Goal: Check status: Check status

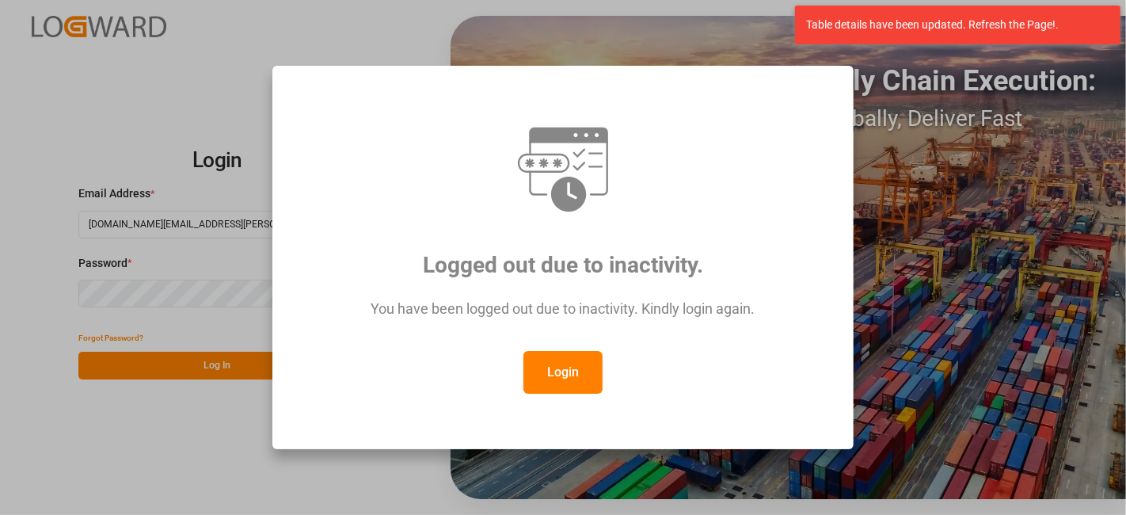
click at [556, 355] on button "Login" at bounding box center [562, 372] width 79 height 43
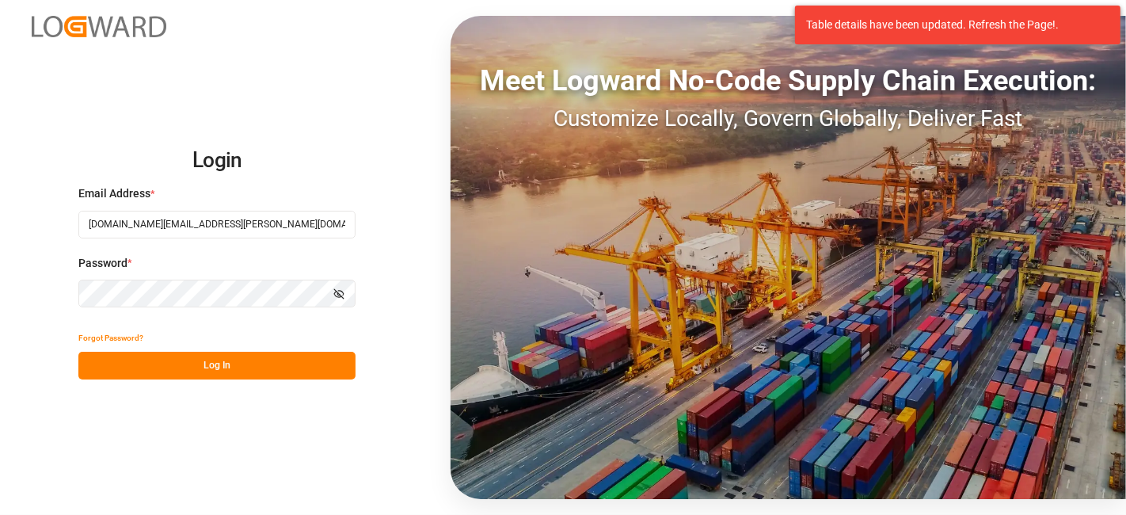
click at [199, 363] on button "Log In" at bounding box center [216, 365] width 277 height 28
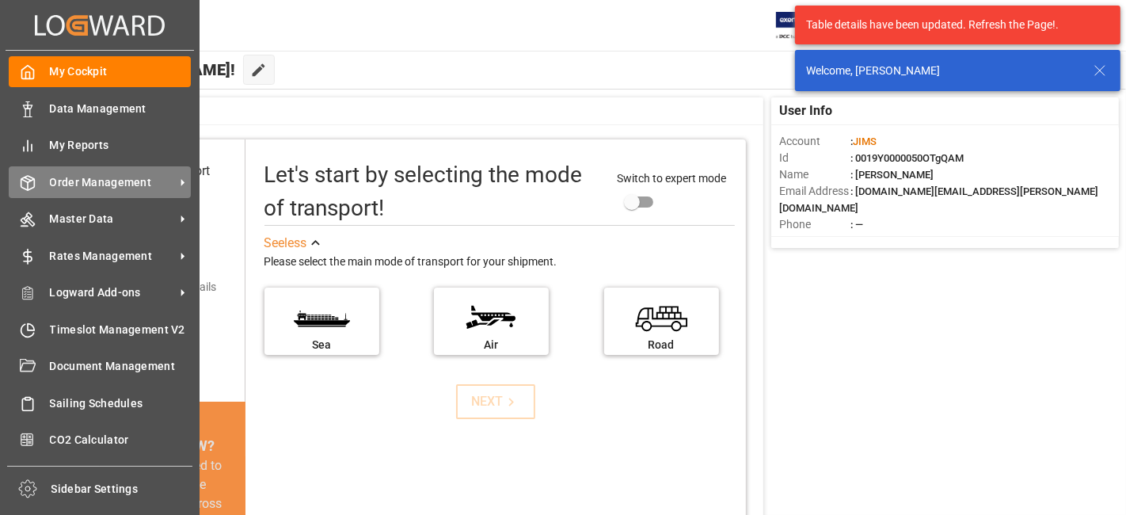
click at [108, 187] on span "Order Management" at bounding box center [112, 182] width 125 height 17
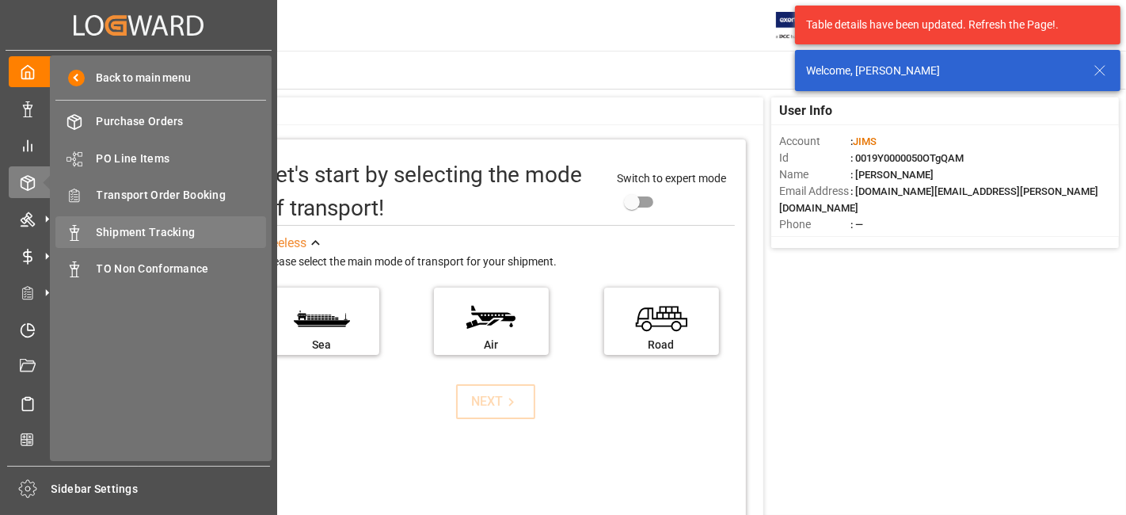
click at [173, 234] on span "Shipment Tracking" at bounding box center [182, 232] width 170 height 17
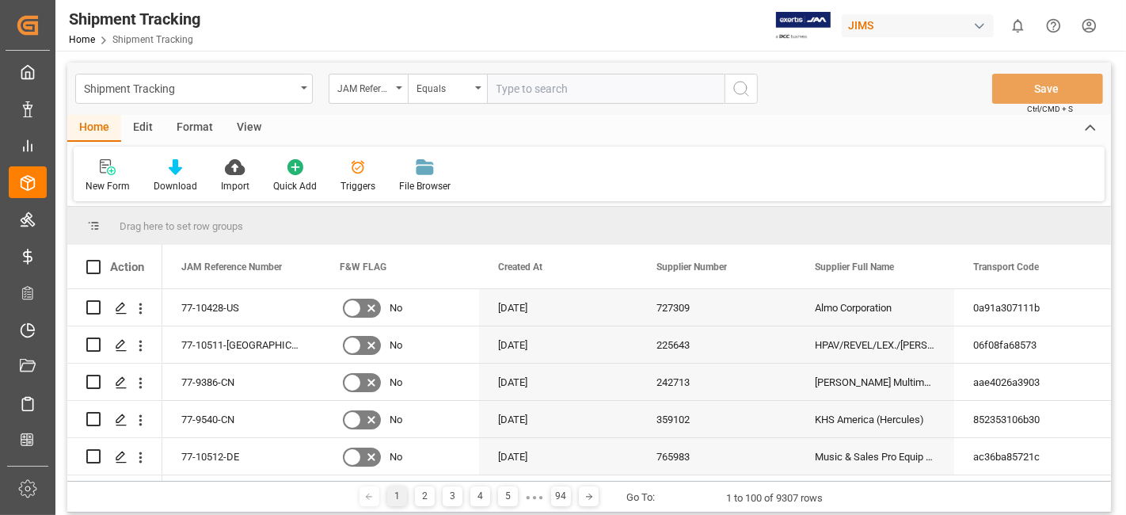
click at [499, 88] on input "text" at bounding box center [605, 89] width 237 height 30
type input "77-9574-GB"
click at [739, 93] on circle "search button" at bounding box center [740, 88] width 13 height 13
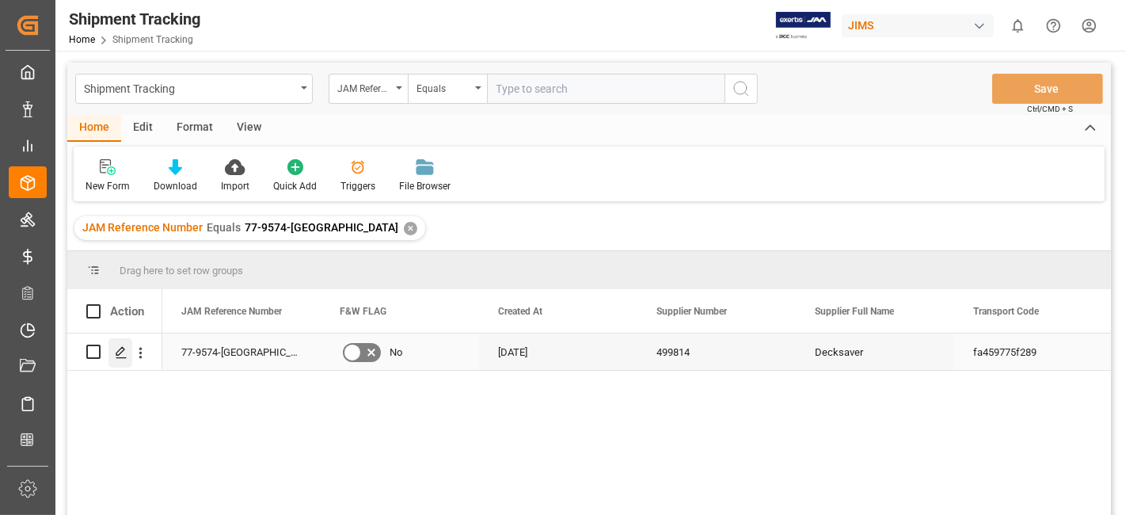
click at [116, 347] on icon "Press SPACE to select this row." at bounding box center [121, 352] width 13 height 13
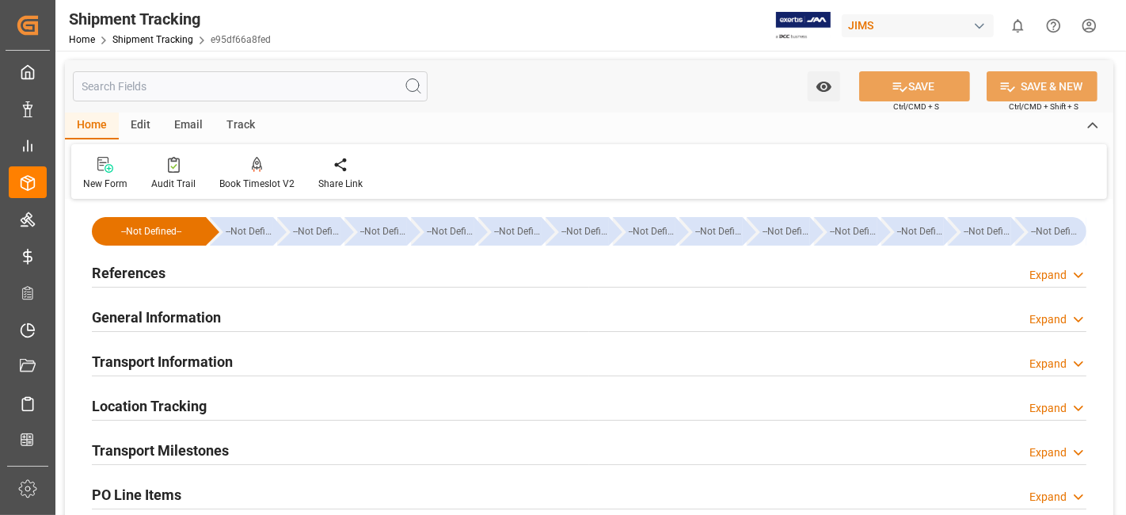
click at [144, 267] on h2 "References" at bounding box center [129, 272] width 74 height 21
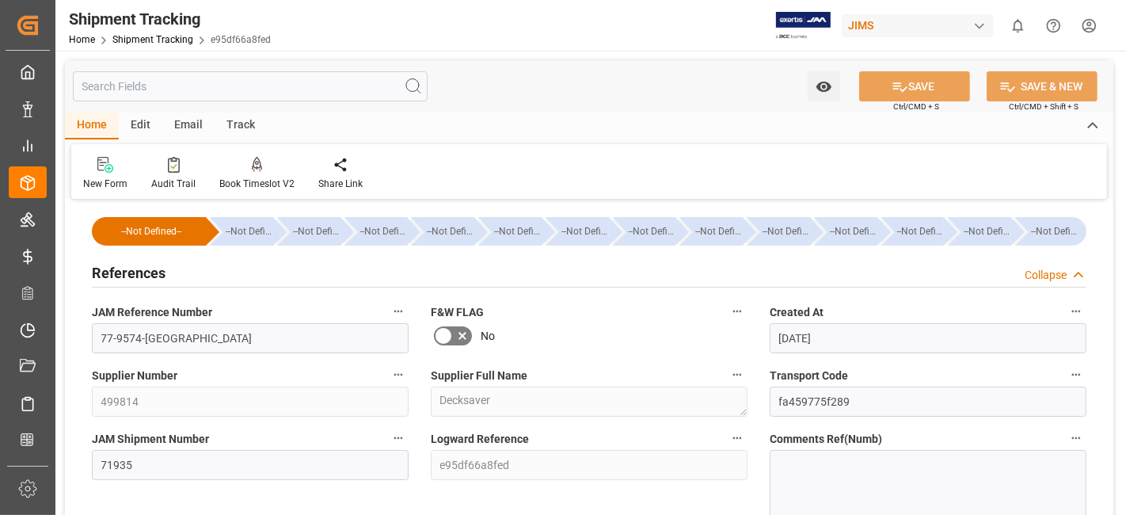
click at [144, 267] on h2 "References" at bounding box center [129, 272] width 74 height 21
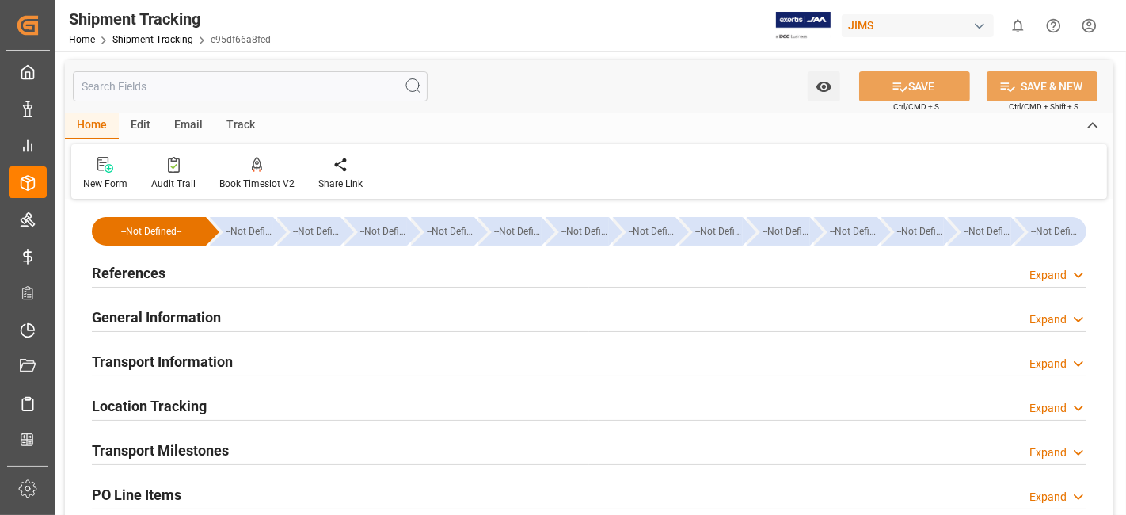
click at [144, 309] on h2 "General Information" at bounding box center [156, 316] width 129 height 21
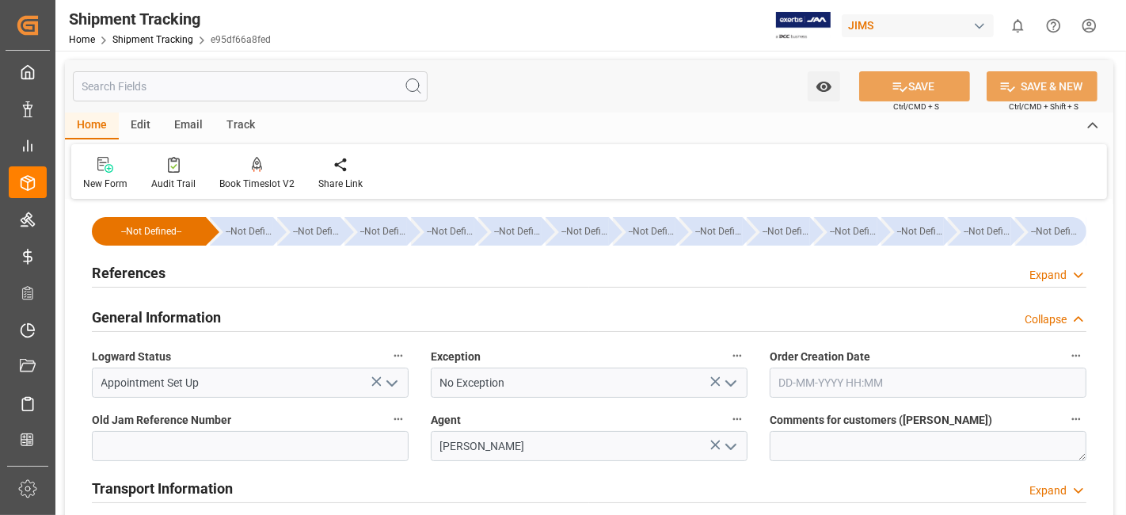
click at [158, 268] on h2 "References" at bounding box center [129, 272] width 74 height 21
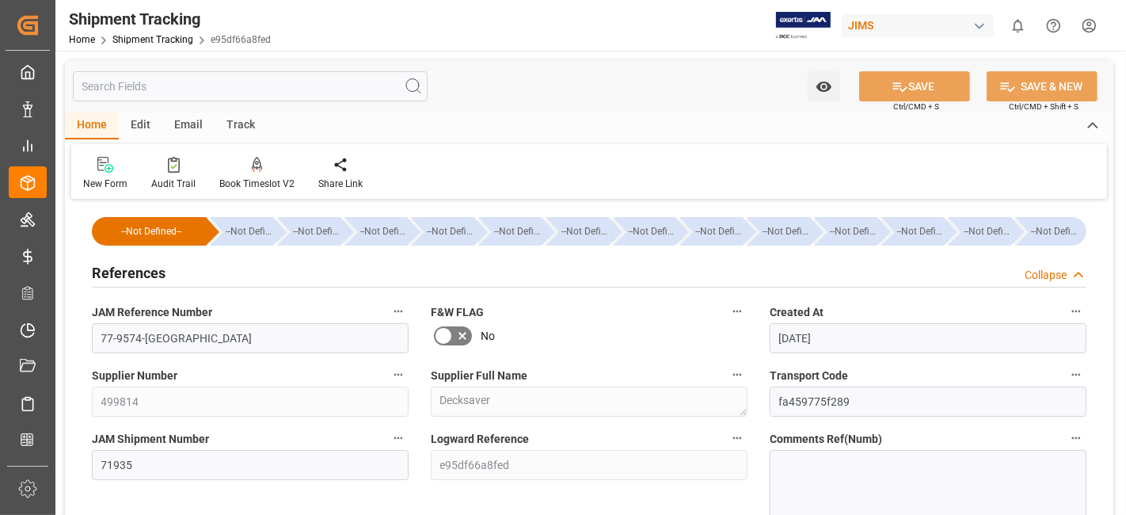
click at [148, 270] on h2 "References" at bounding box center [129, 272] width 74 height 21
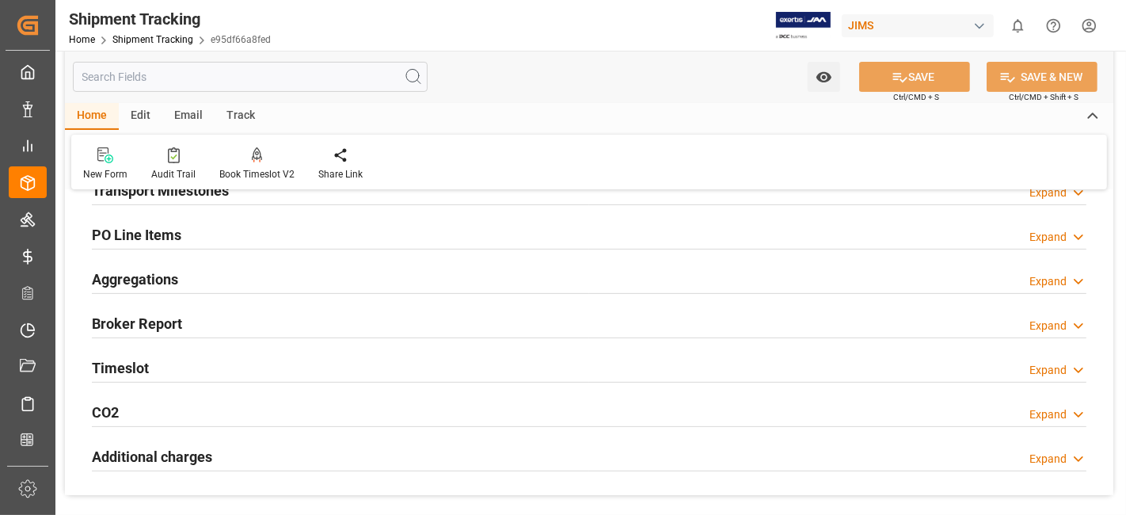
scroll to position [422, 0]
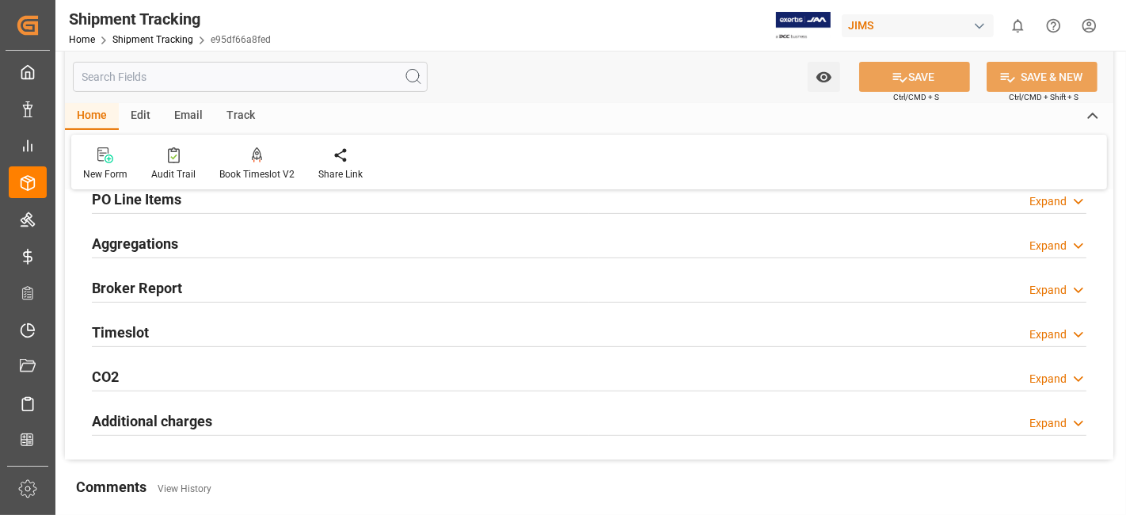
click at [170, 247] on h2 "Aggregations" at bounding box center [135, 243] width 86 height 21
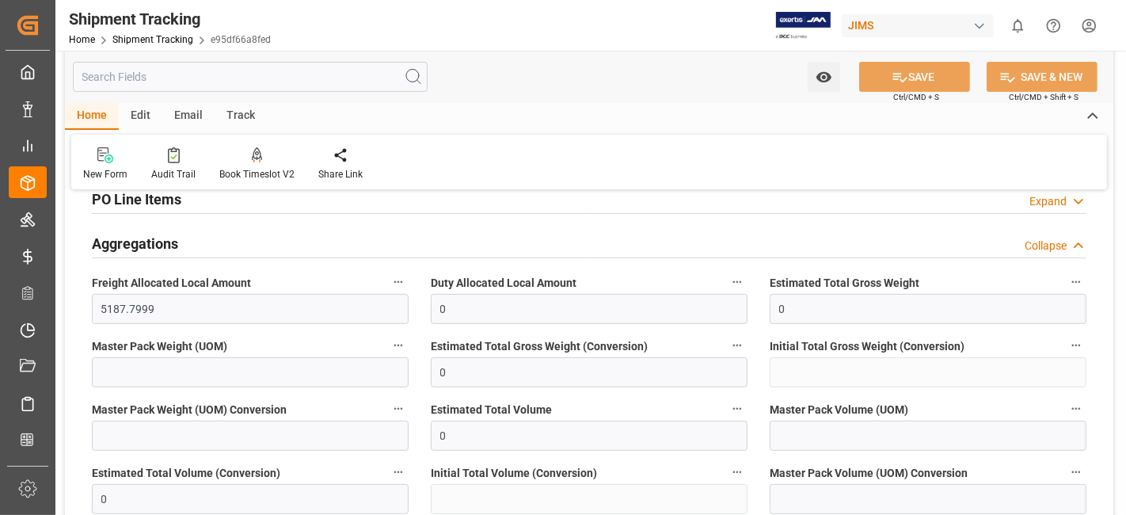
click at [170, 247] on h2 "Aggregations" at bounding box center [135, 243] width 86 height 21
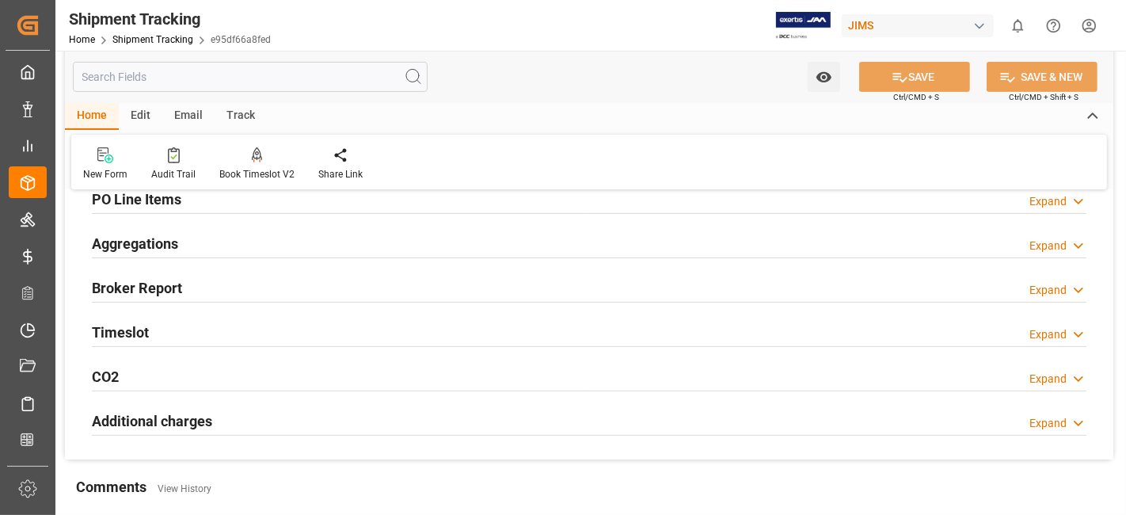
click at [156, 331] on div "Timeslot Expand" at bounding box center [589, 331] width 994 height 30
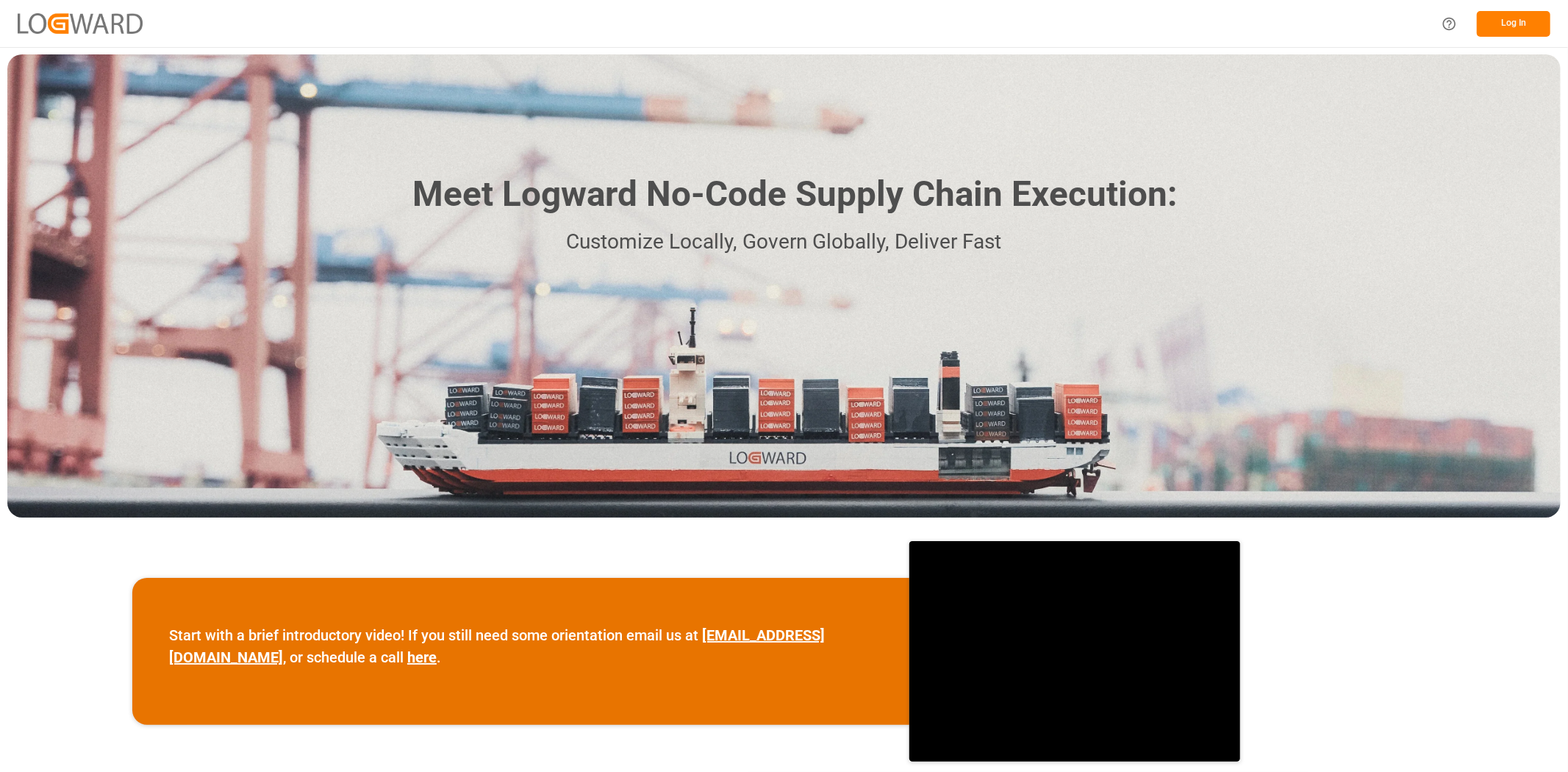
click at [1516, 26] on button "Log In" at bounding box center [1513, 24] width 73 height 26
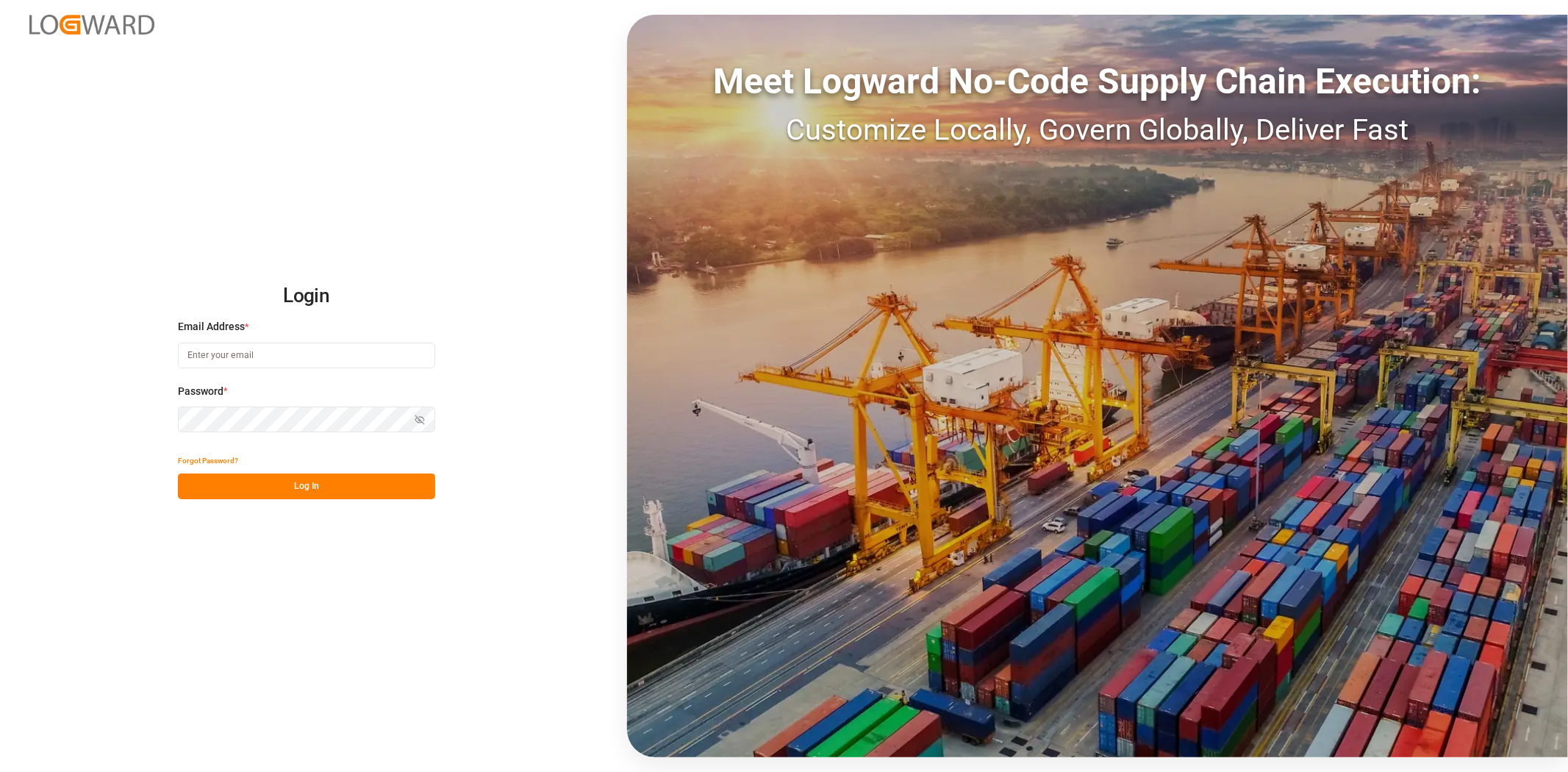
type input "[DOMAIN_NAME][EMAIL_ADDRESS][PERSON_NAME][DOMAIN_NAME]"
click at [308, 485] on button "Log In" at bounding box center [307, 487] width 257 height 26
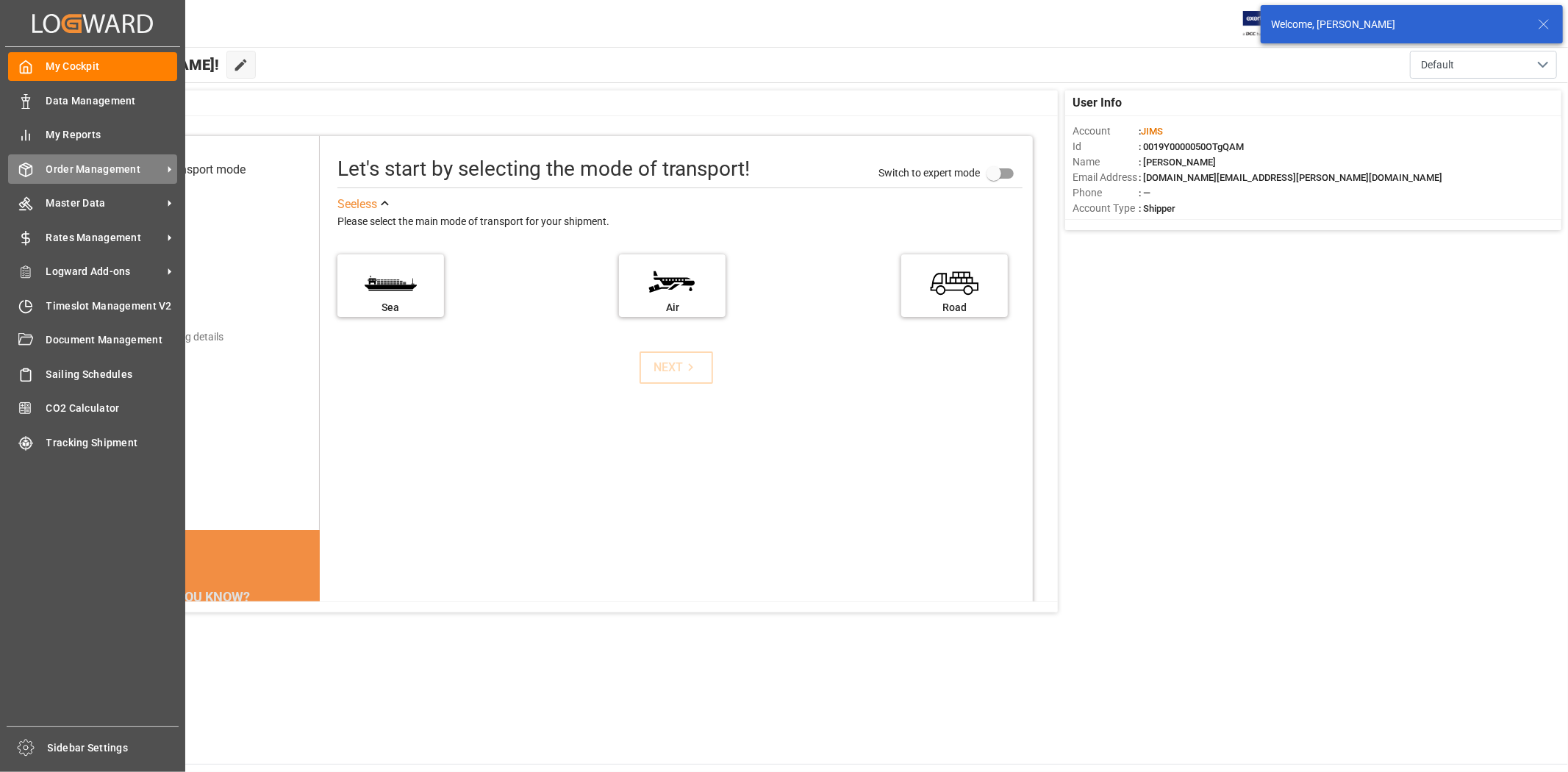
click at [106, 172] on span "Order Management" at bounding box center [104, 169] width 116 height 16
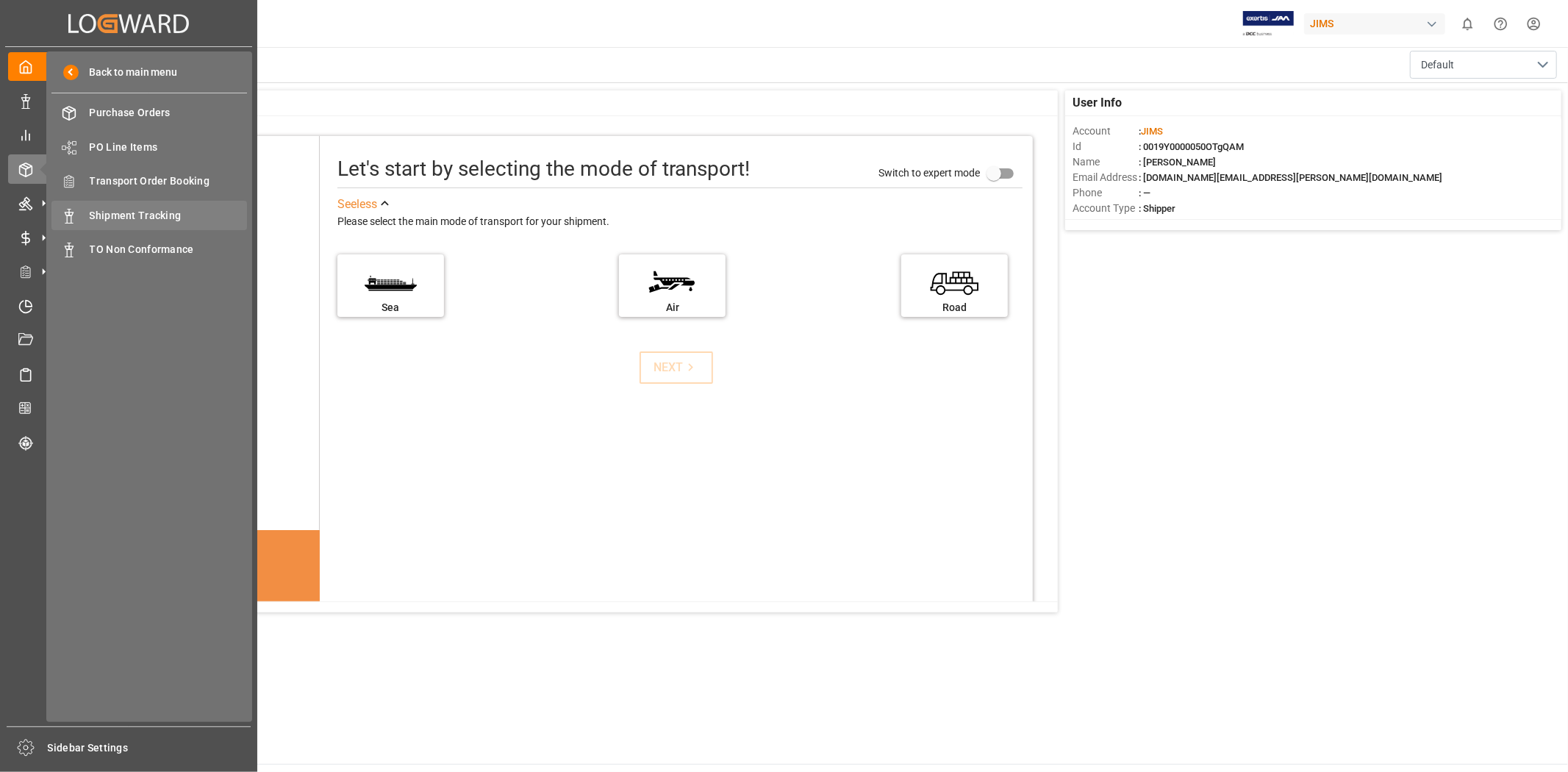
click at [162, 210] on span "Shipment Tracking" at bounding box center [169, 216] width 158 height 16
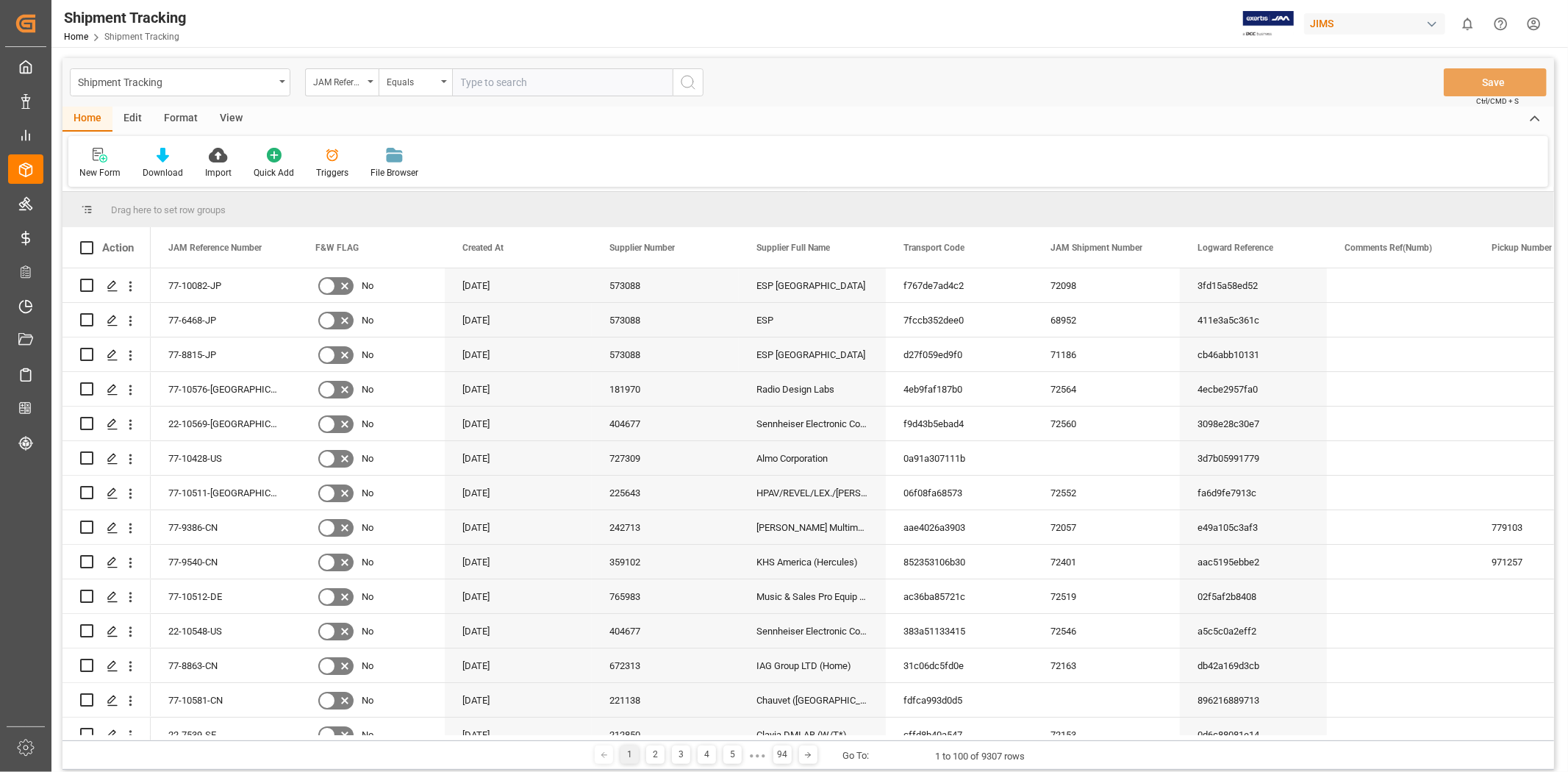
click at [496, 89] on input "text" at bounding box center [562, 83] width 220 height 28
type input "77-9634-CN"
click at [692, 89] on icon "search button" at bounding box center [687, 82] width 18 height 18
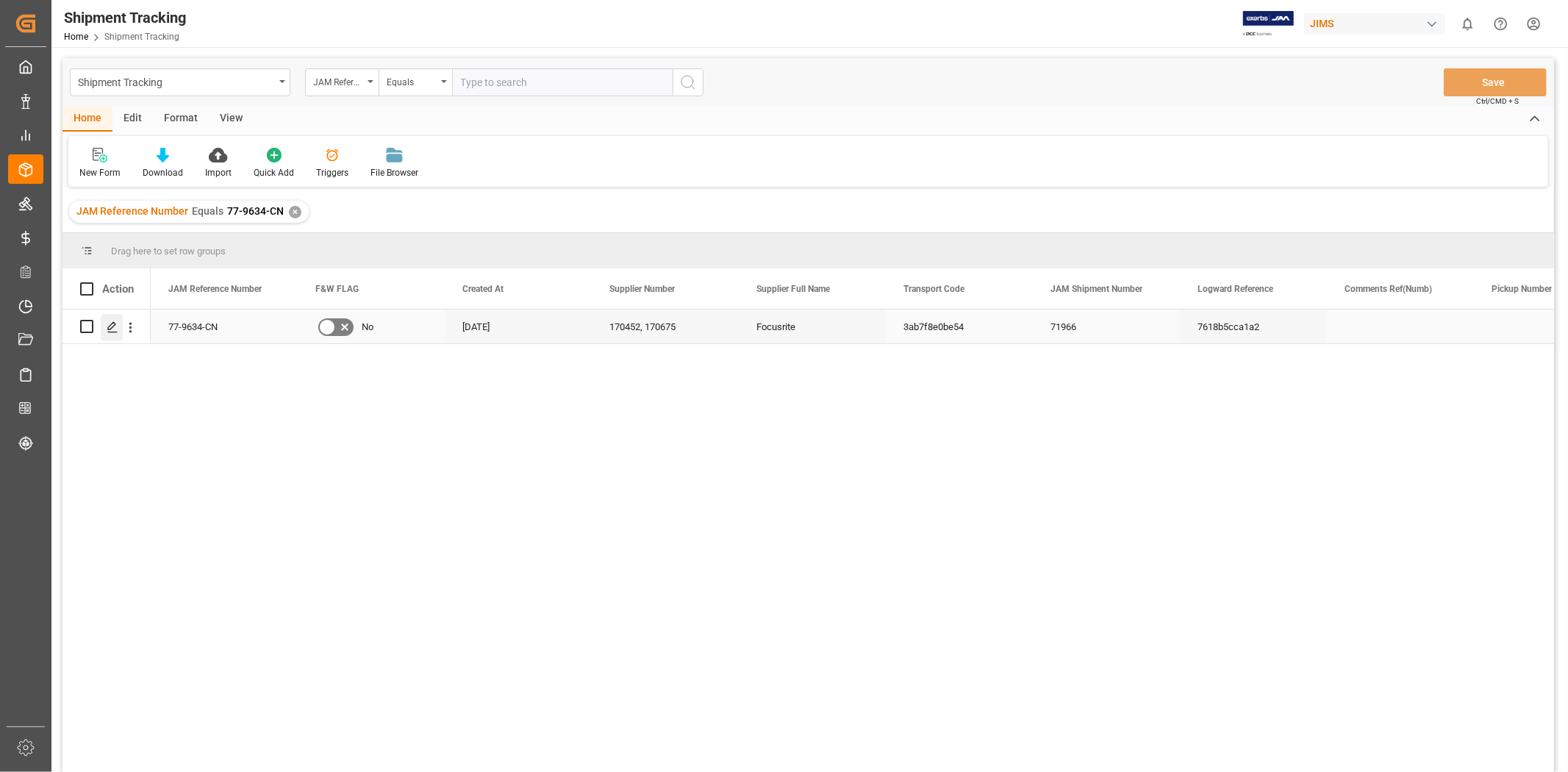
click at [114, 328] on icon "Press SPACE to select this row." at bounding box center [112, 327] width 12 height 12
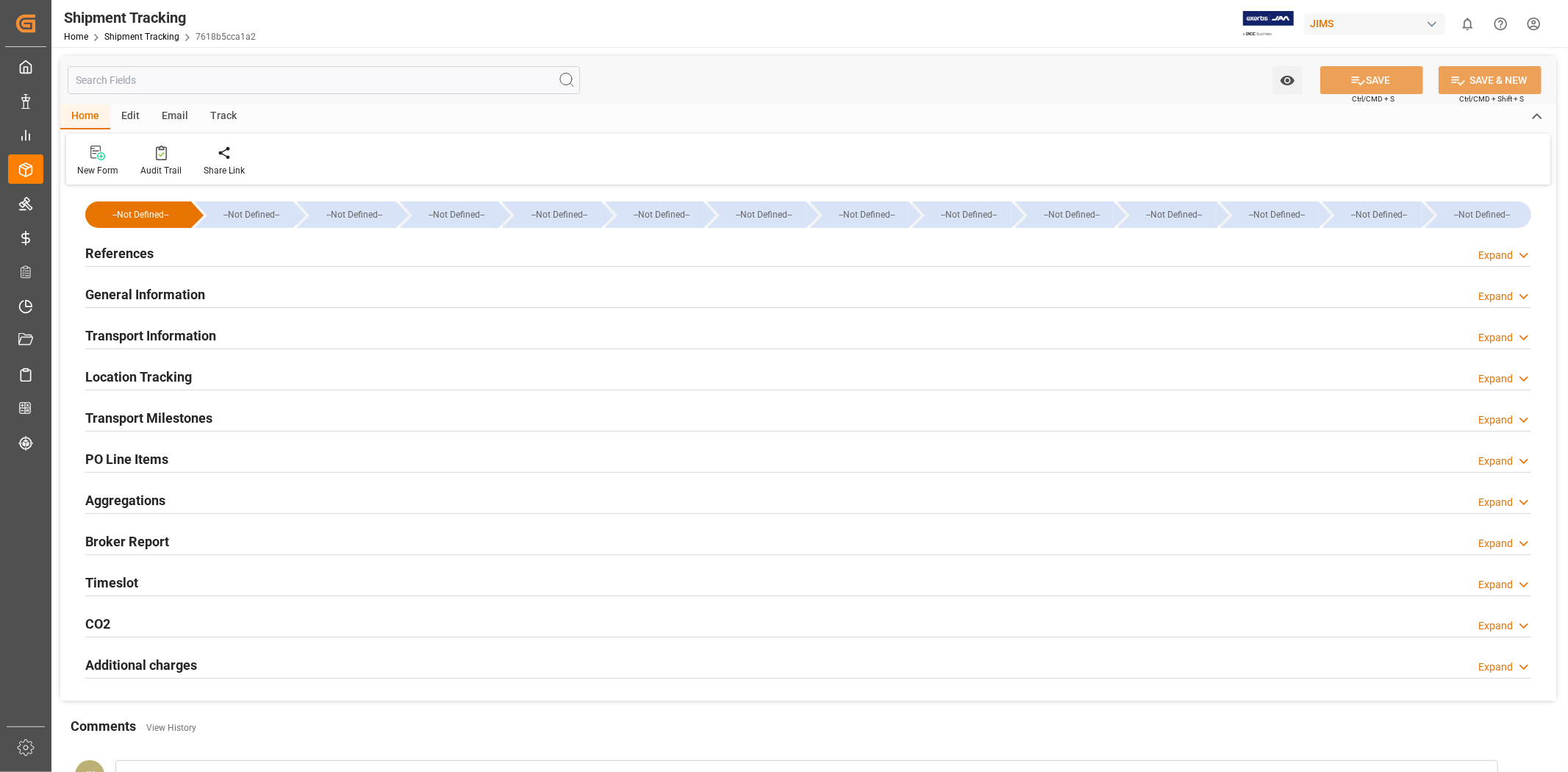
type input "26-06-2025 00:00"
type input "12-07-2025 00:00"
type input "28-07-2025"
type input "15-08-2025 00:00"
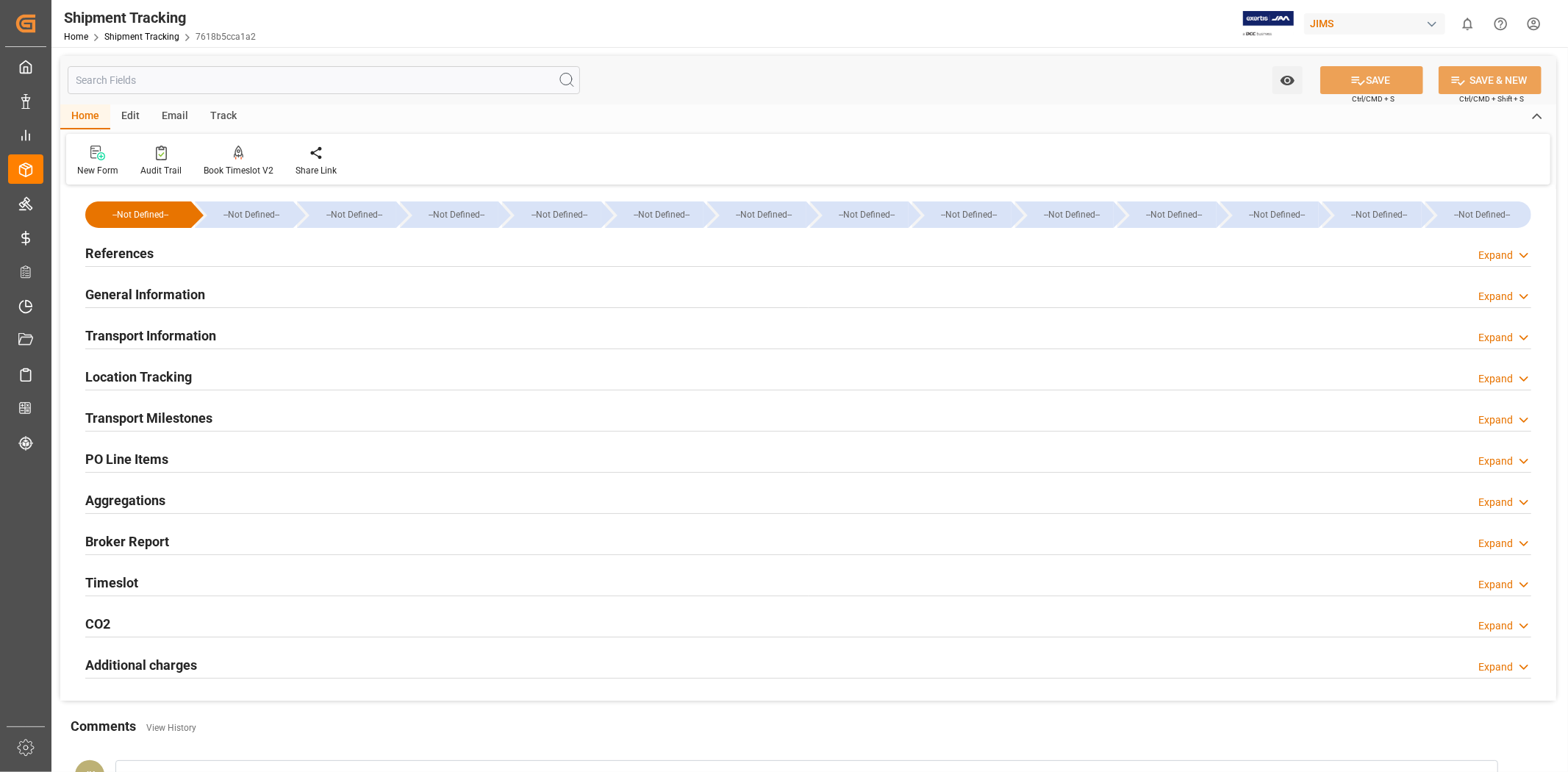
click at [184, 253] on div "References Expand" at bounding box center [808, 252] width 1446 height 28
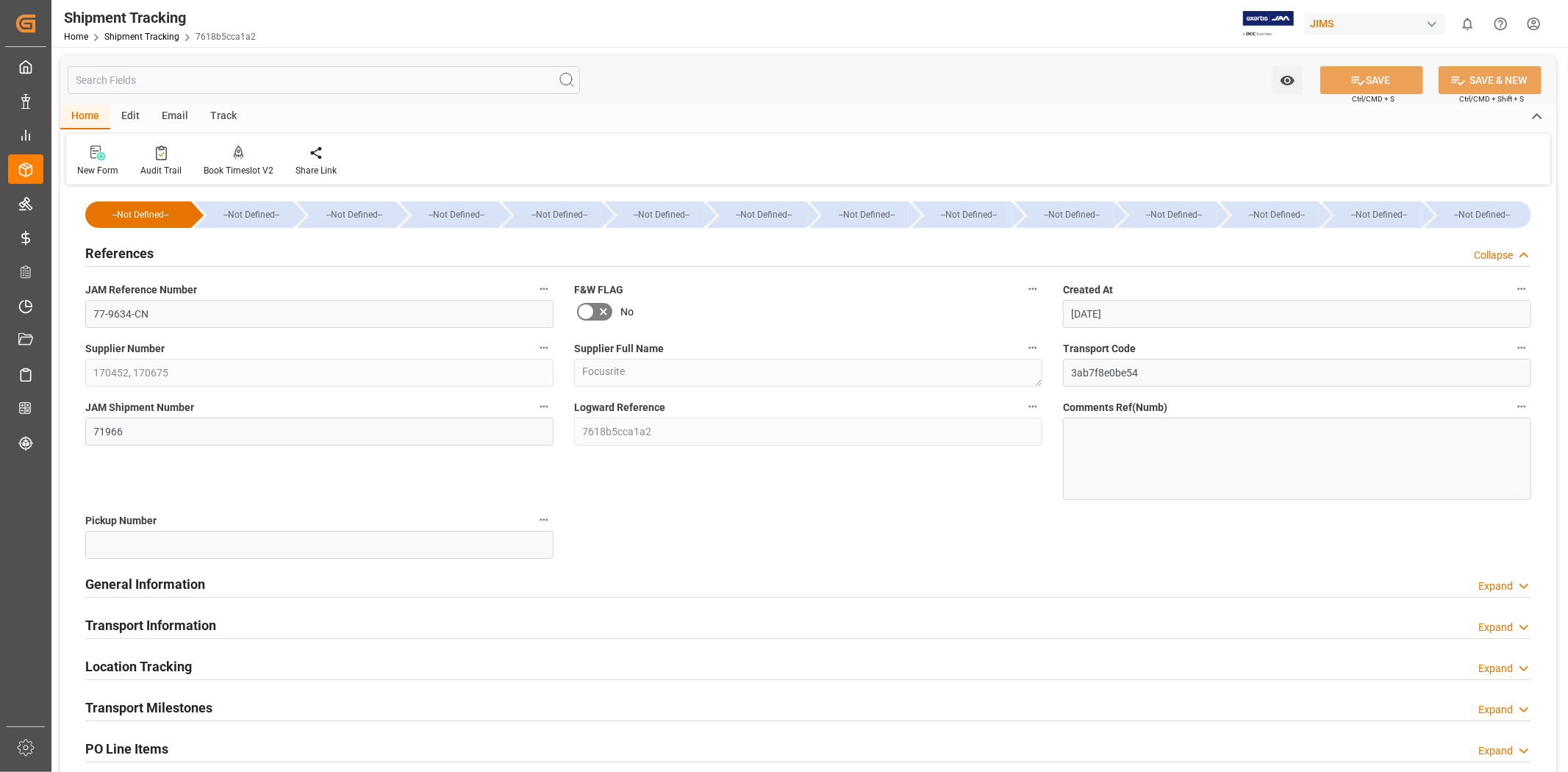
click at [184, 253] on div "References Collapse" at bounding box center [808, 252] width 1446 height 28
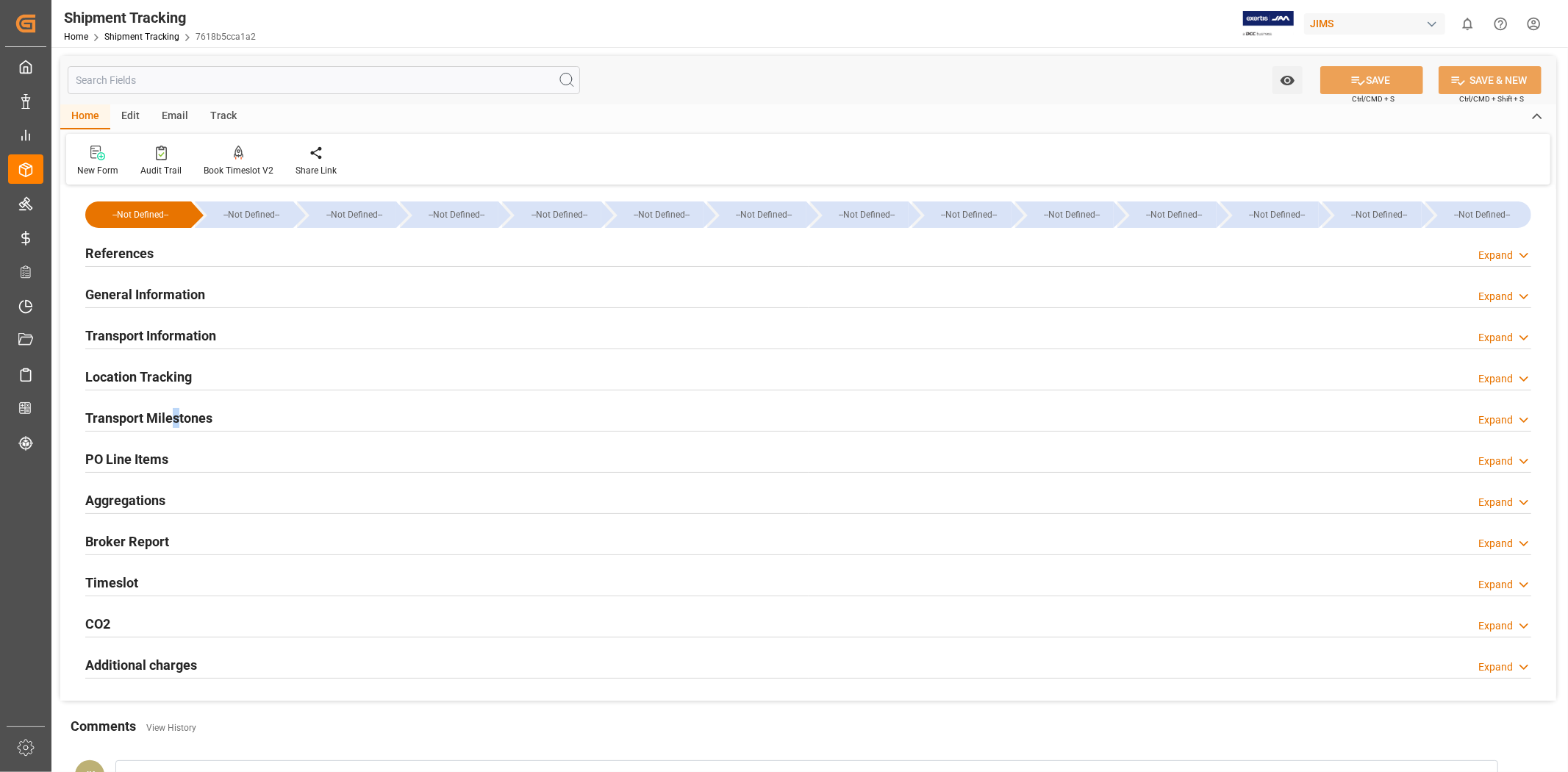
click at [177, 408] on h2 "Transport Milestones" at bounding box center [149, 417] width 127 height 20
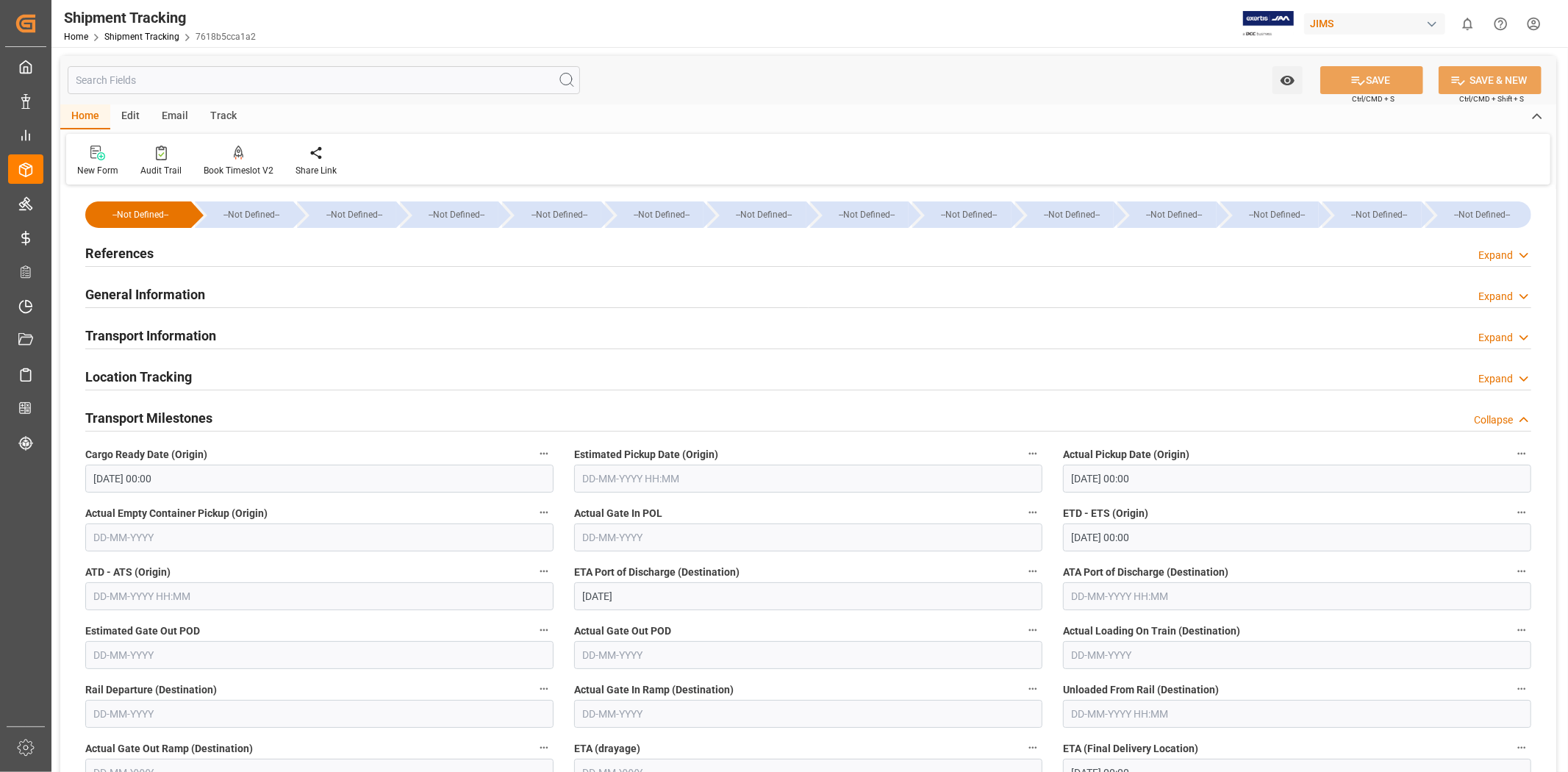
click at [192, 412] on h2 "Transport Milestones" at bounding box center [149, 417] width 127 height 20
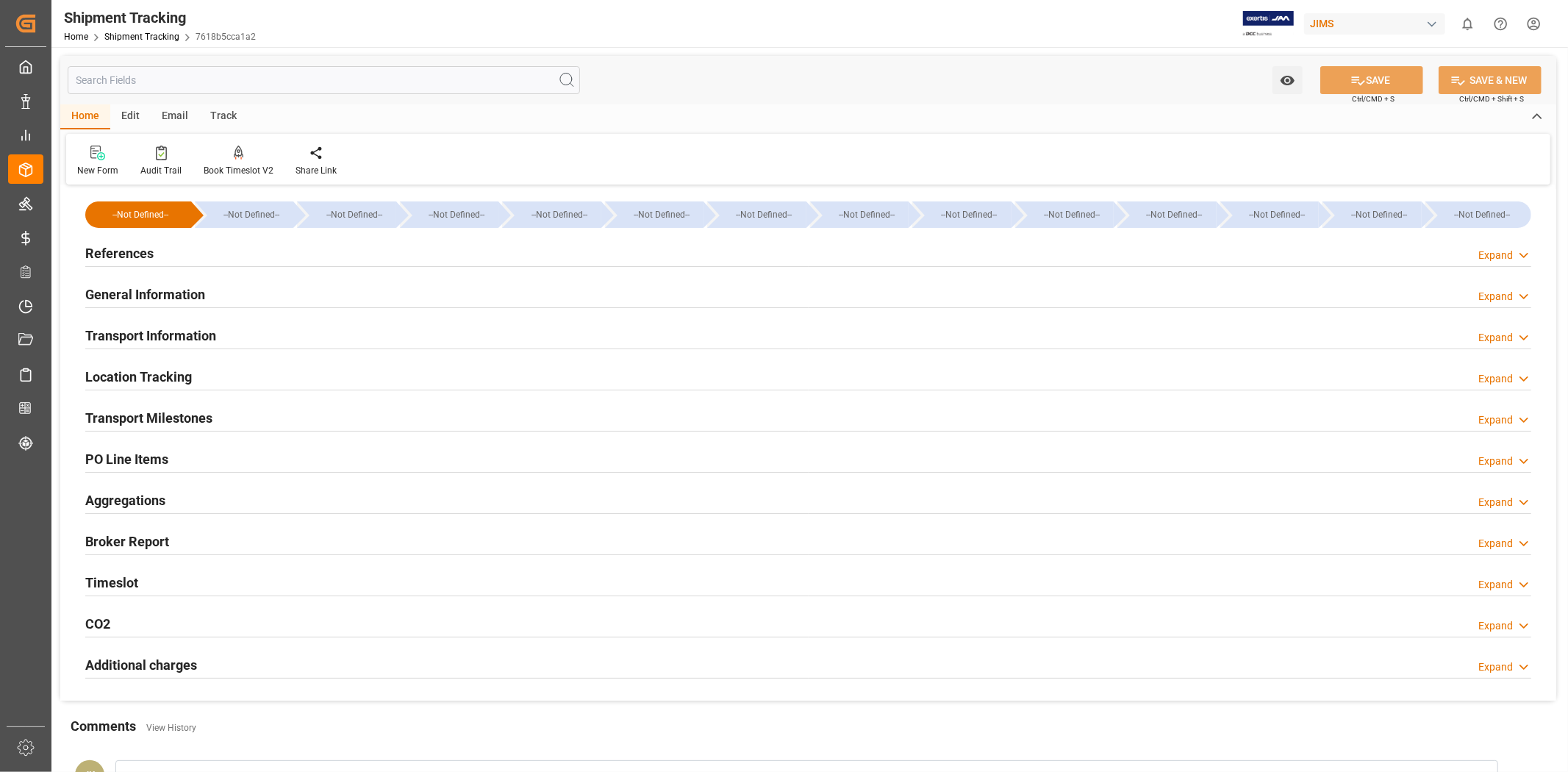
click at [189, 412] on h2 "Transport Milestones" at bounding box center [149, 417] width 127 height 20
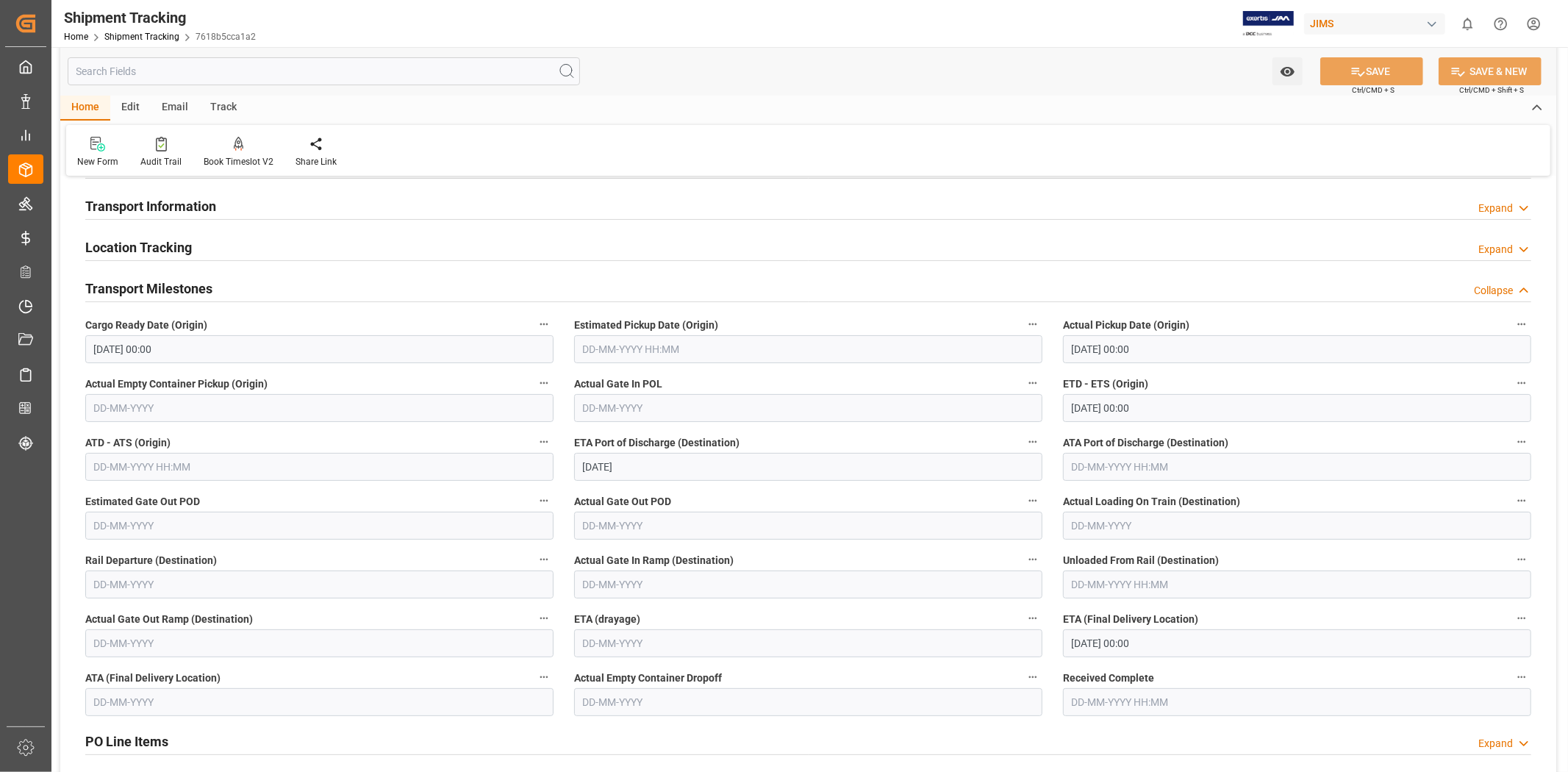
scroll to position [130, 0]
click at [188, 284] on h2 "Transport Milestones" at bounding box center [149, 287] width 127 height 20
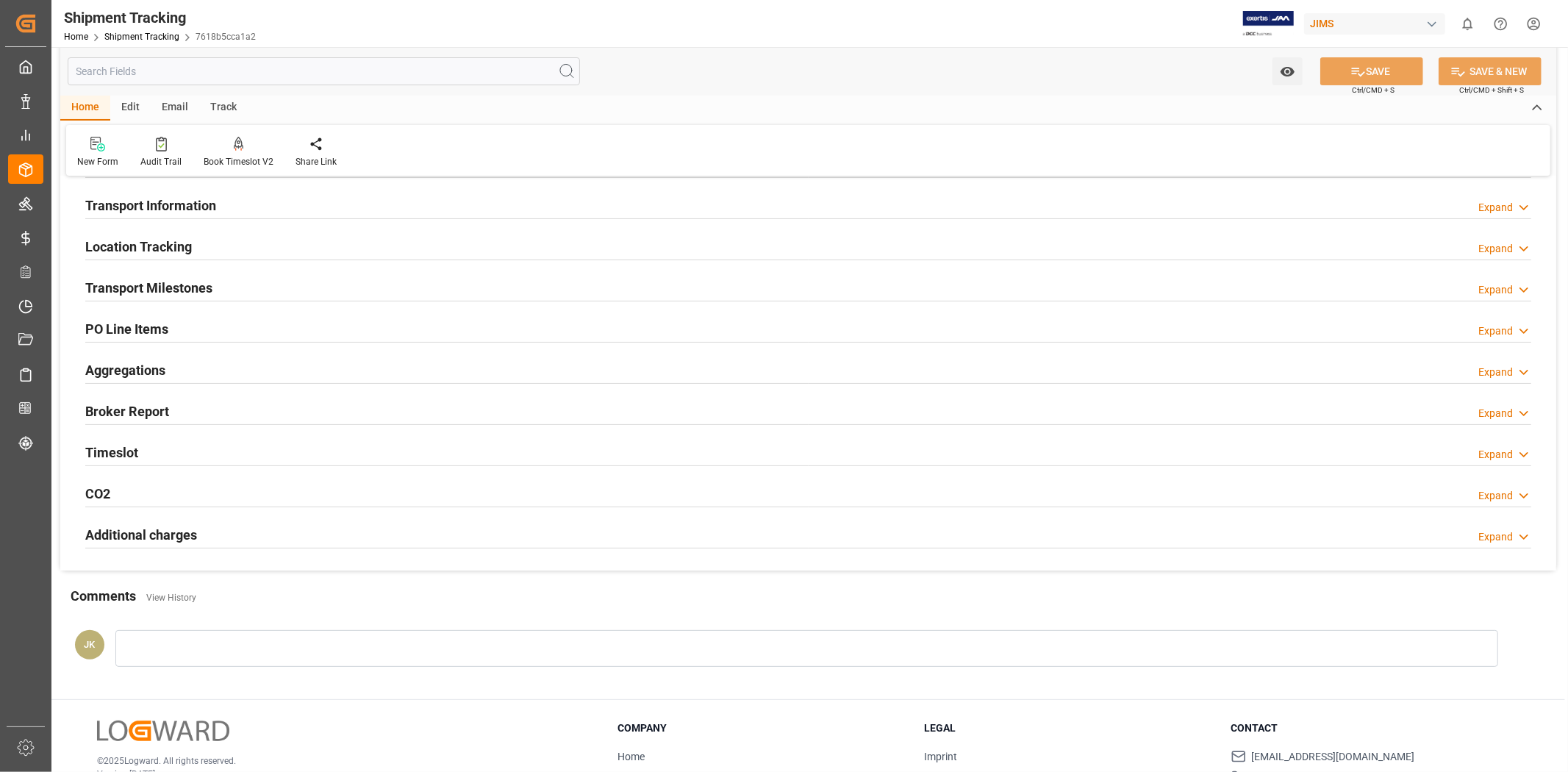
click at [138, 450] on div "Timeslot Expand" at bounding box center [808, 451] width 1446 height 28
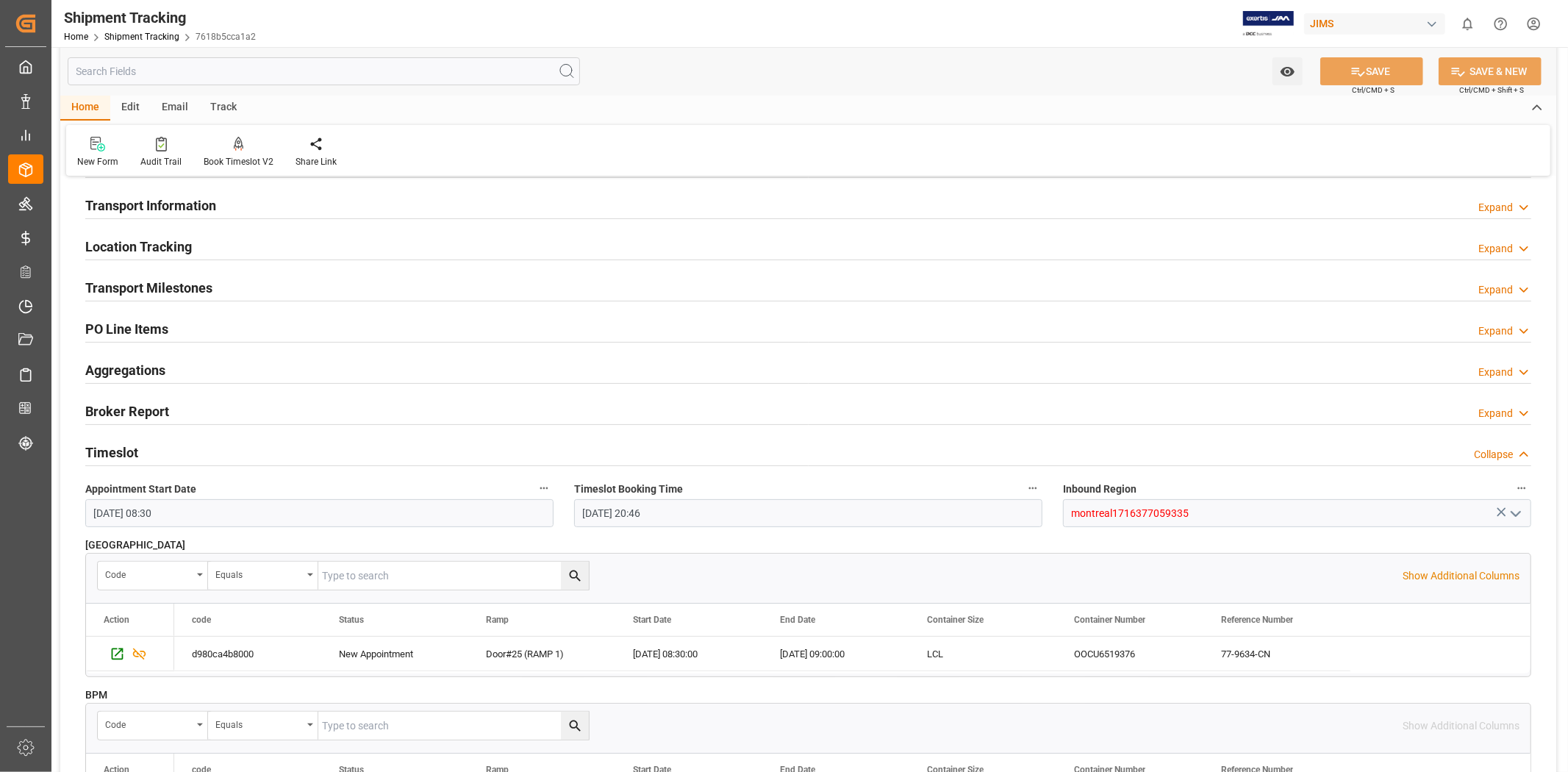
click at [138, 450] on div "Timeslot Collapse" at bounding box center [808, 451] width 1446 height 28
